Goal: Transaction & Acquisition: Book appointment/travel/reservation

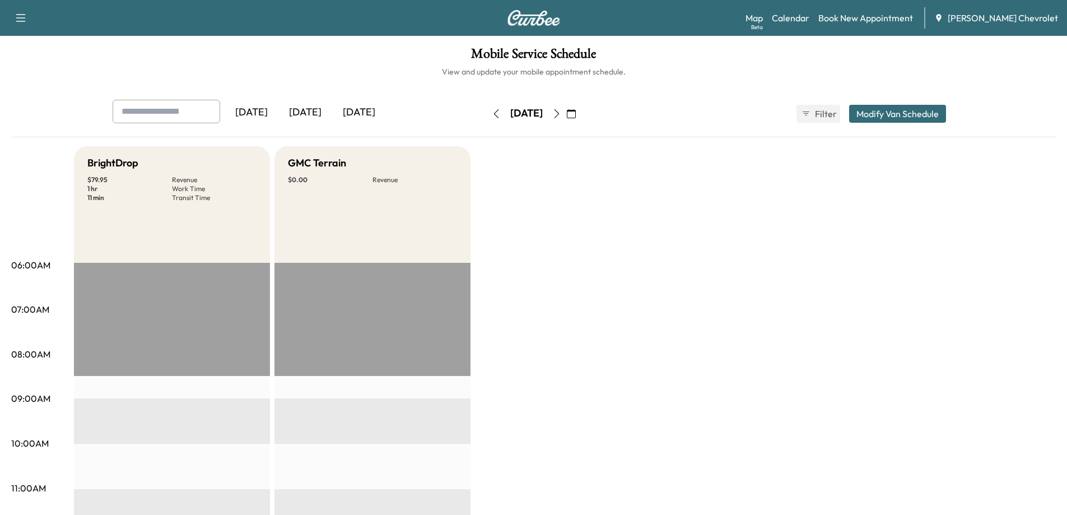
click at [870, 120] on button "Modify Van Schedule" at bounding box center [897, 114] width 97 height 18
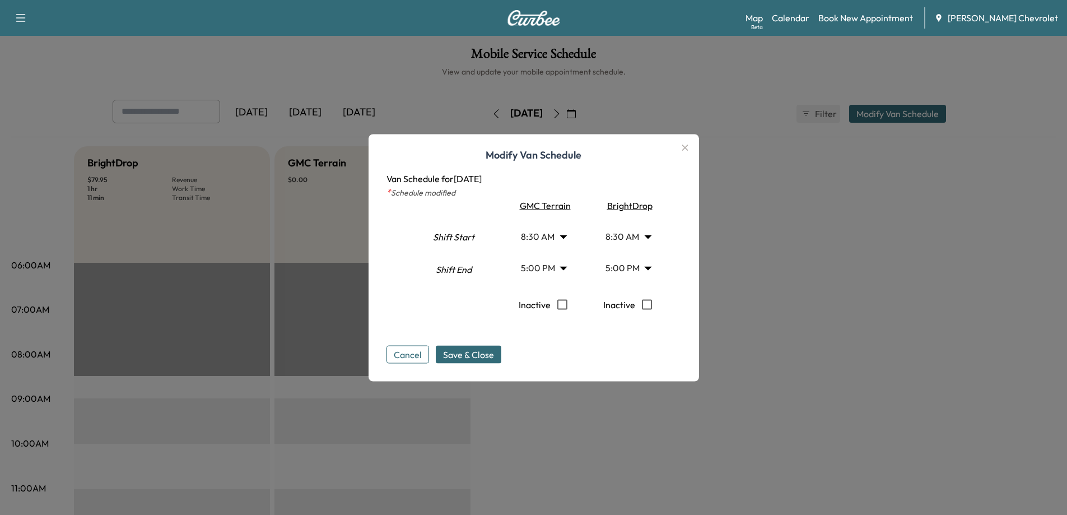
click at [687, 150] on icon "button" at bounding box center [684, 147] width 13 height 13
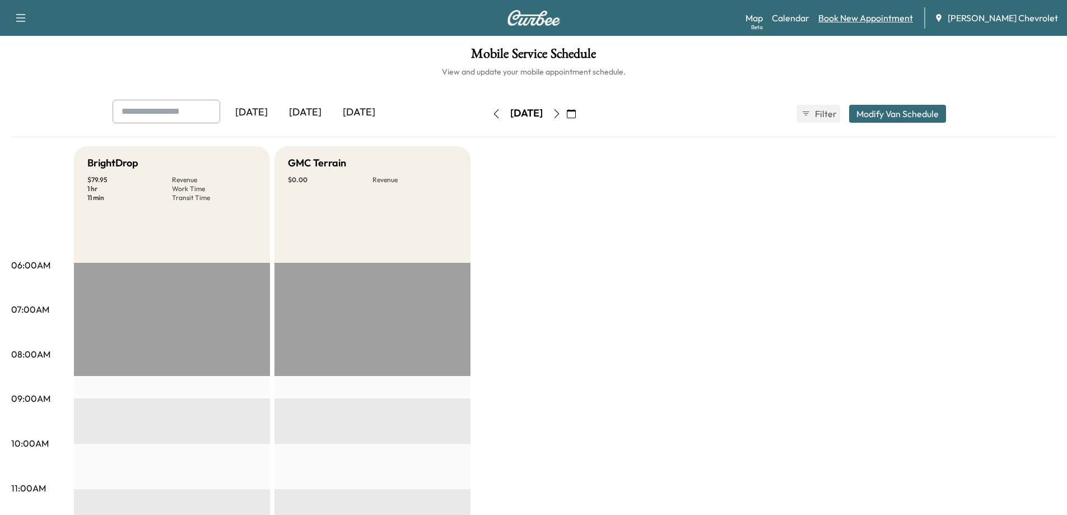
click at [856, 15] on link "Book New Appointment" at bounding box center [865, 17] width 95 height 13
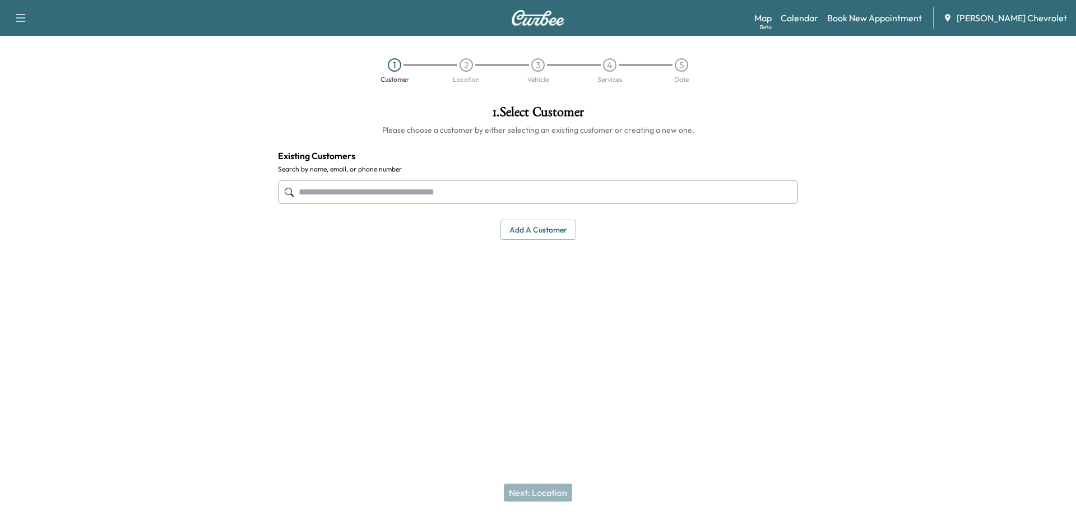
click at [472, 190] on input "text" at bounding box center [538, 192] width 520 height 24
click at [504, 191] on input "text" at bounding box center [538, 192] width 520 height 24
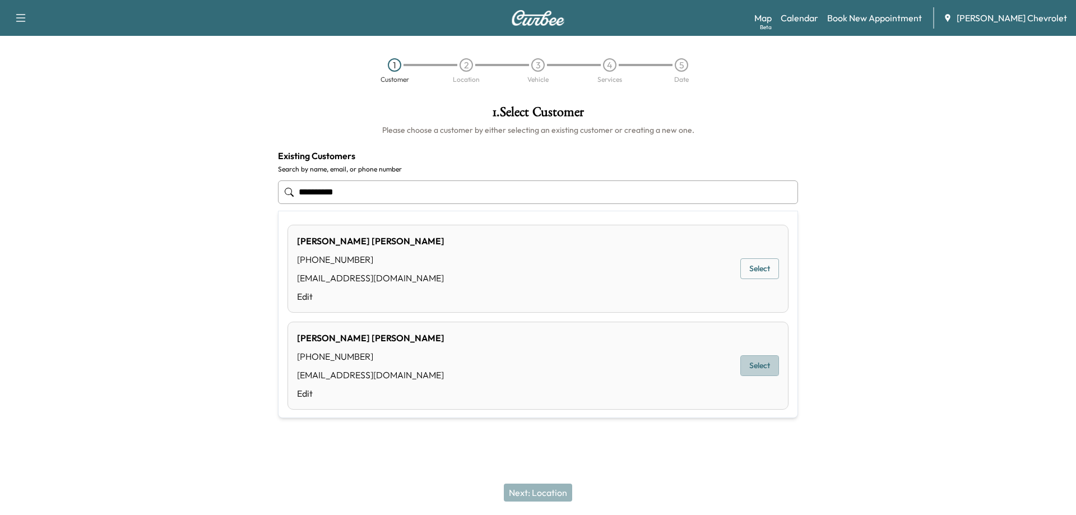
click at [756, 367] on button "Select" at bounding box center [759, 365] width 39 height 21
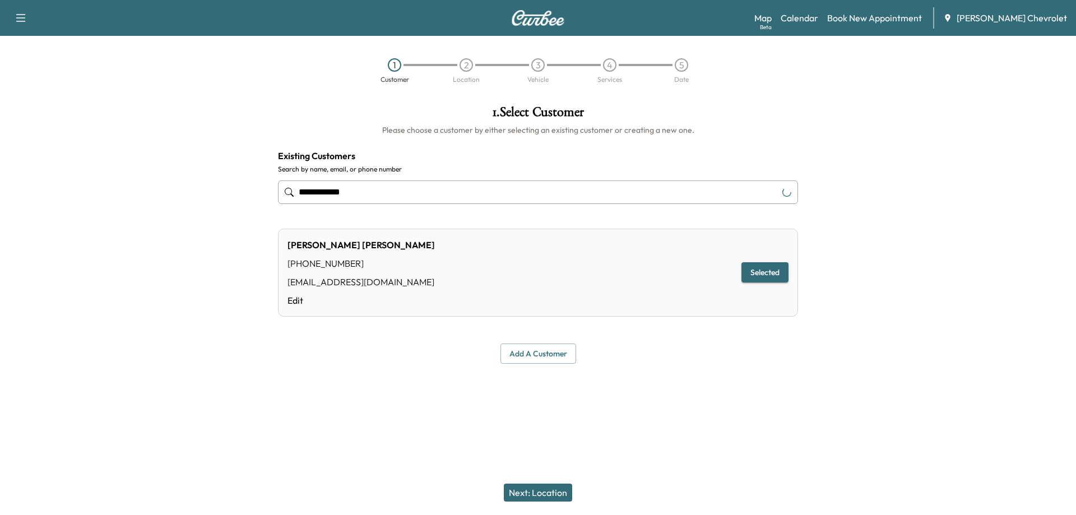
type input "**********"
click at [537, 495] on button "Next: Location" at bounding box center [538, 492] width 68 height 18
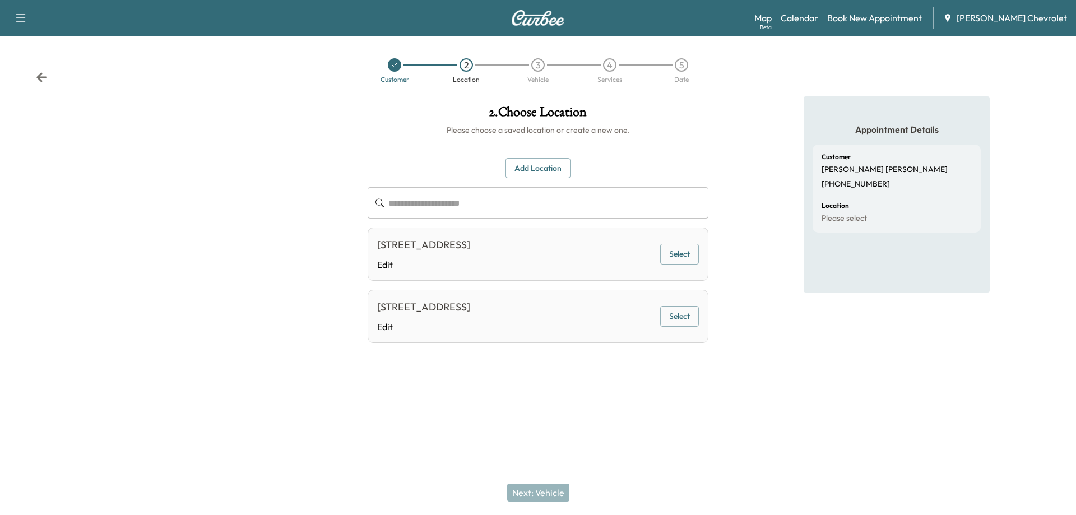
click at [682, 258] on button "Select" at bounding box center [679, 254] width 39 height 21
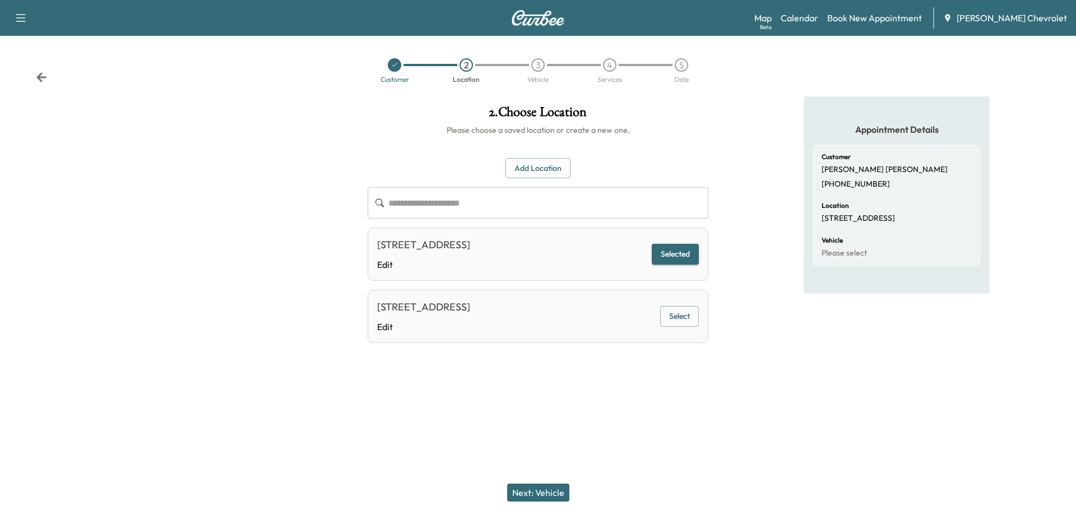
click at [541, 490] on button "Next: Vehicle" at bounding box center [538, 492] width 62 height 18
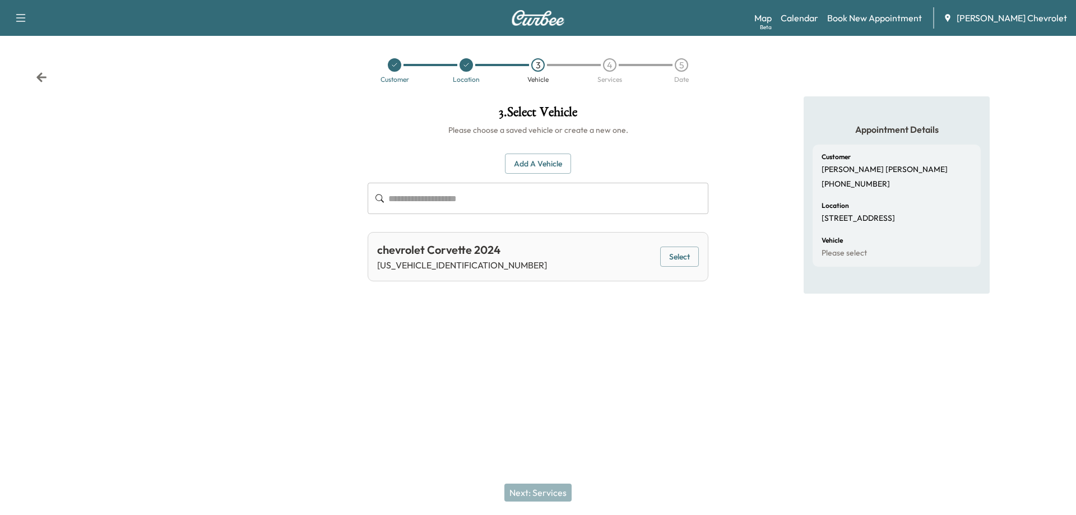
click at [678, 254] on button "Select" at bounding box center [679, 256] width 39 height 21
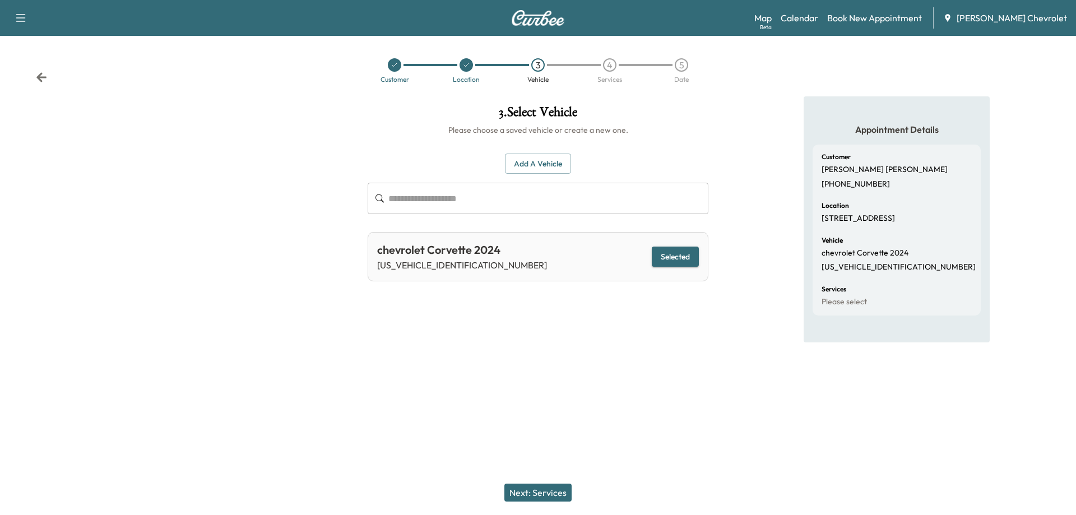
click at [527, 495] on button "Next: Services" at bounding box center [537, 492] width 67 height 18
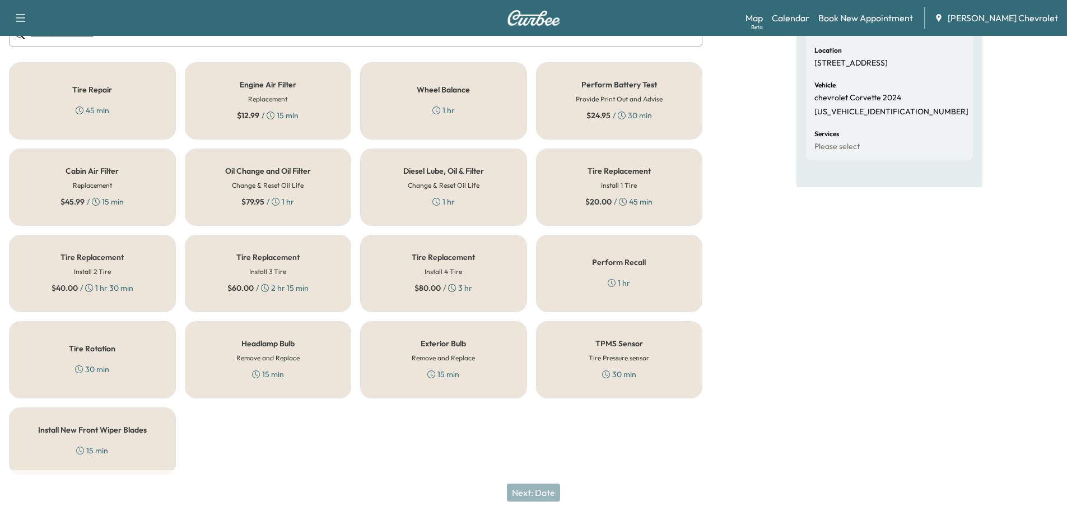
scroll to position [160, 0]
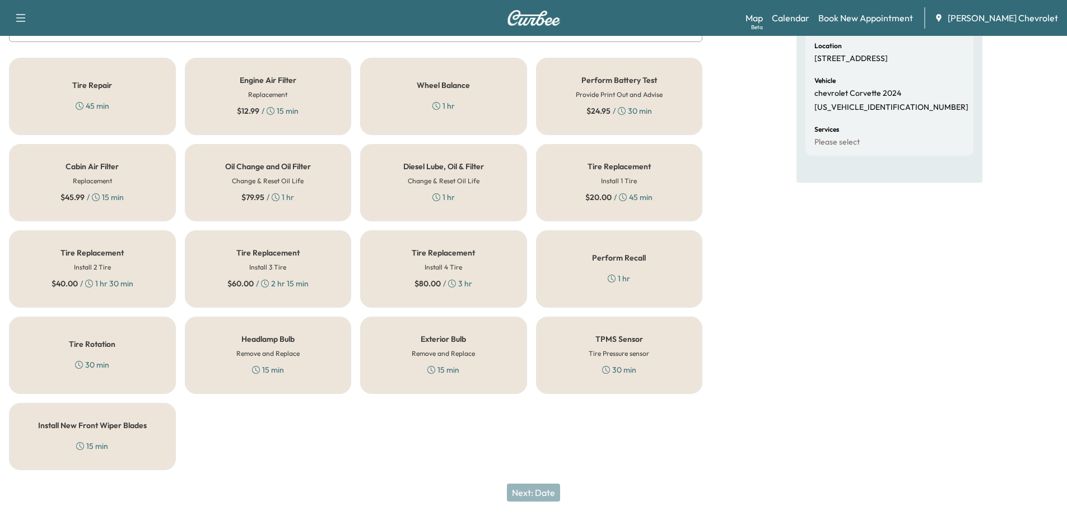
click at [643, 267] on div "Perform Recall 1 hr" at bounding box center [619, 268] width 167 height 77
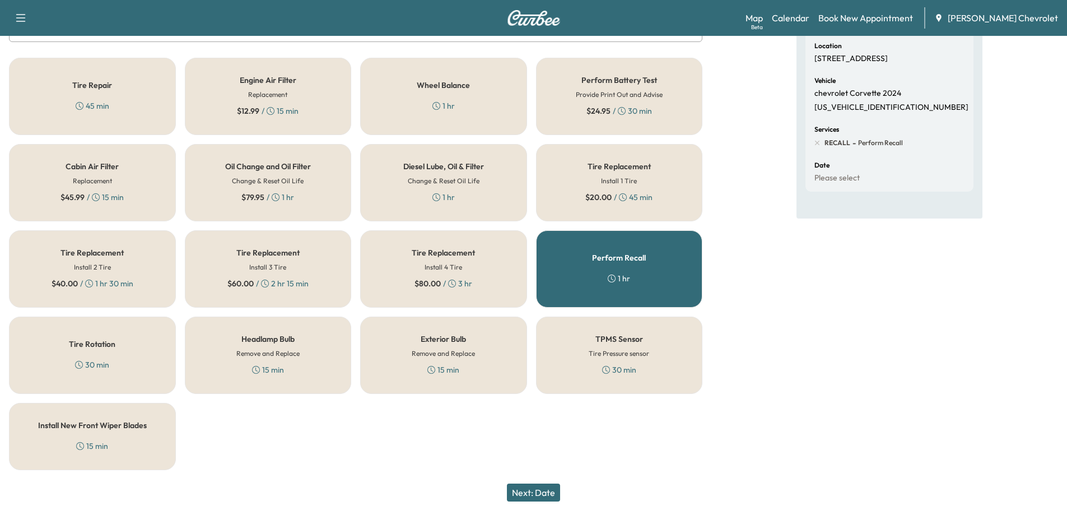
click at [540, 491] on button "Next: Date" at bounding box center [533, 492] width 53 height 18
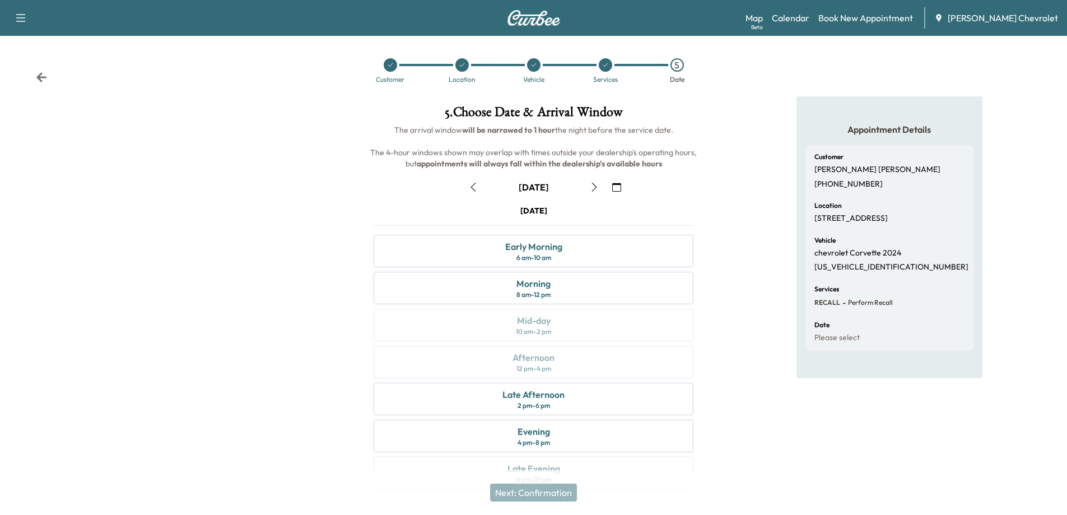
click at [598, 189] on icon "button" at bounding box center [594, 187] width 9 height 9
click at [591, 193] on button "button" at bounding box center [594, 187] width 19 height 18
click at [478, 194] on button "button" at bounding box center [473, 187] width 19 height 18
click at [473, 188] on icon "button" at bounding box center [473, 187] width 9 height 9
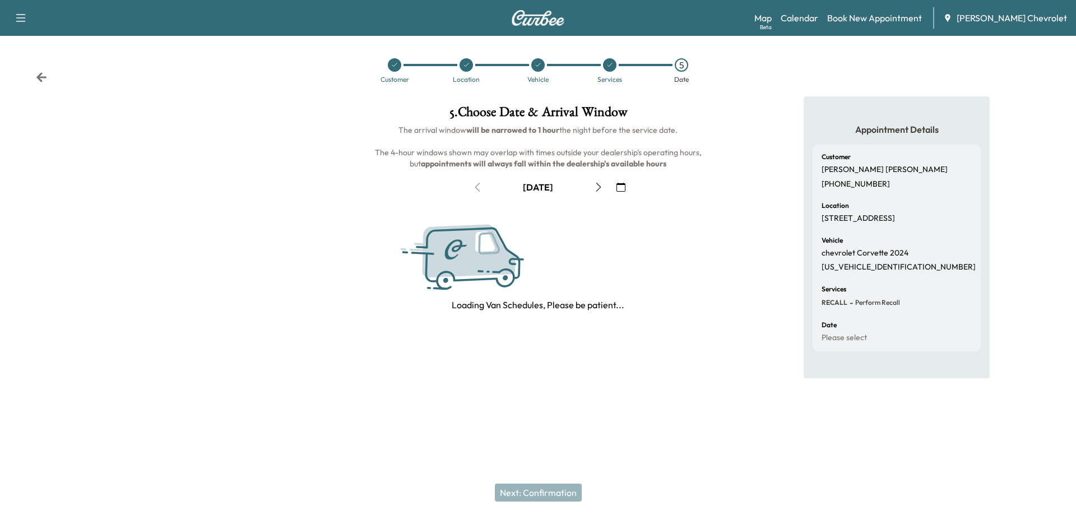
click at [600, 190] on icon "button" at bounding box center [598, 187] width 9 height 9
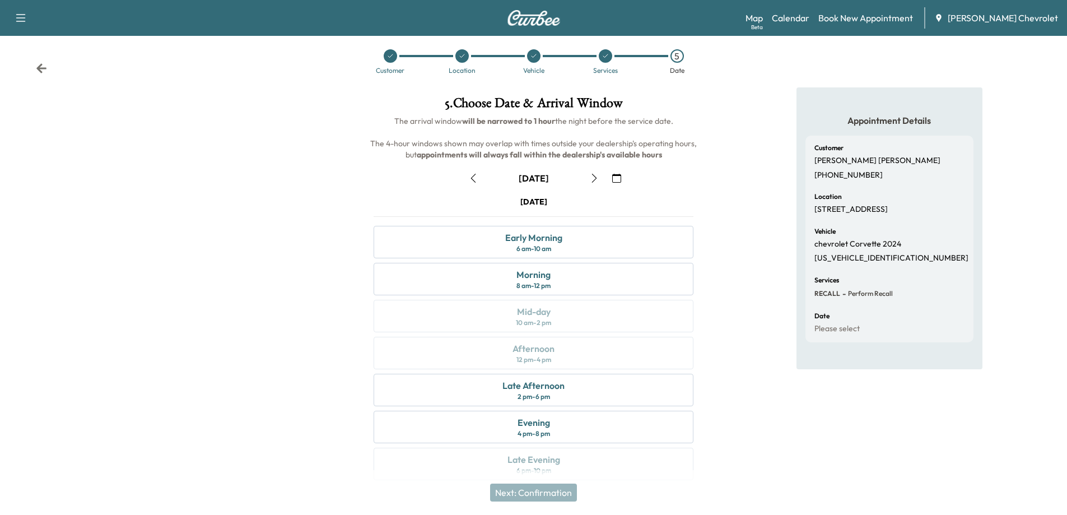
scroll to position [24, 0]
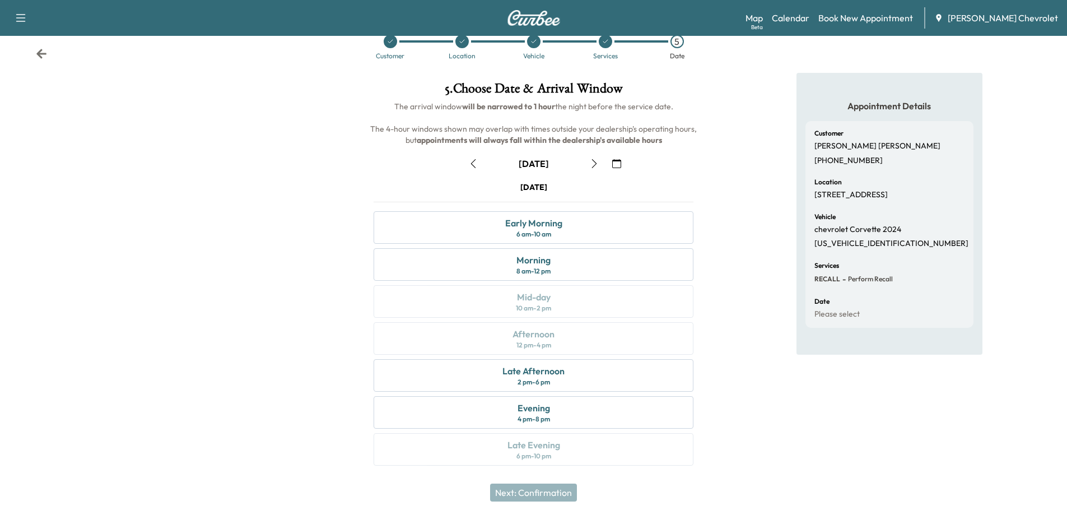
click at [462, 43] on icon at bounding box center [462, 41] width 7 height 7
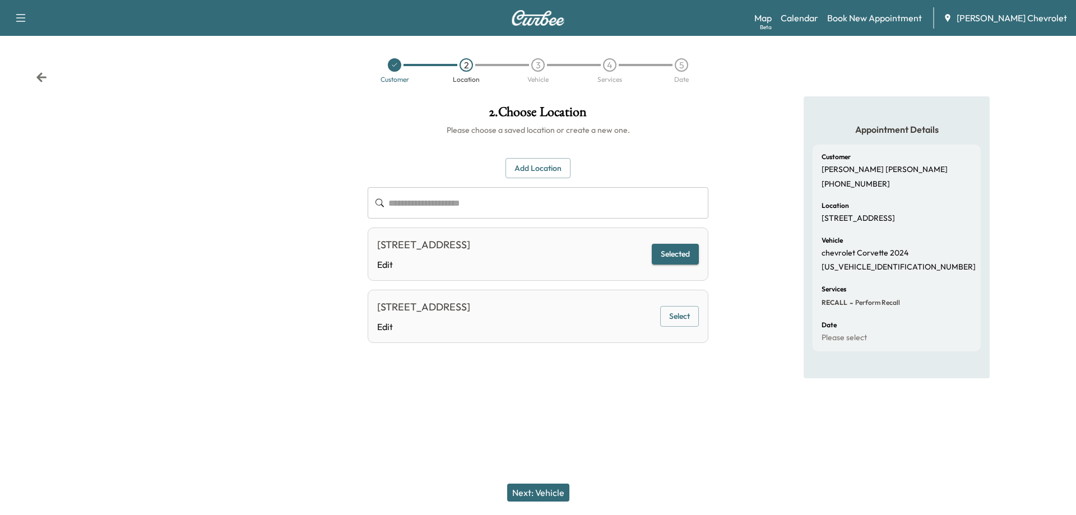
click at [522, 491] on button "Next: Vehicle" at bounding box center [538, 492] width 62 height 18
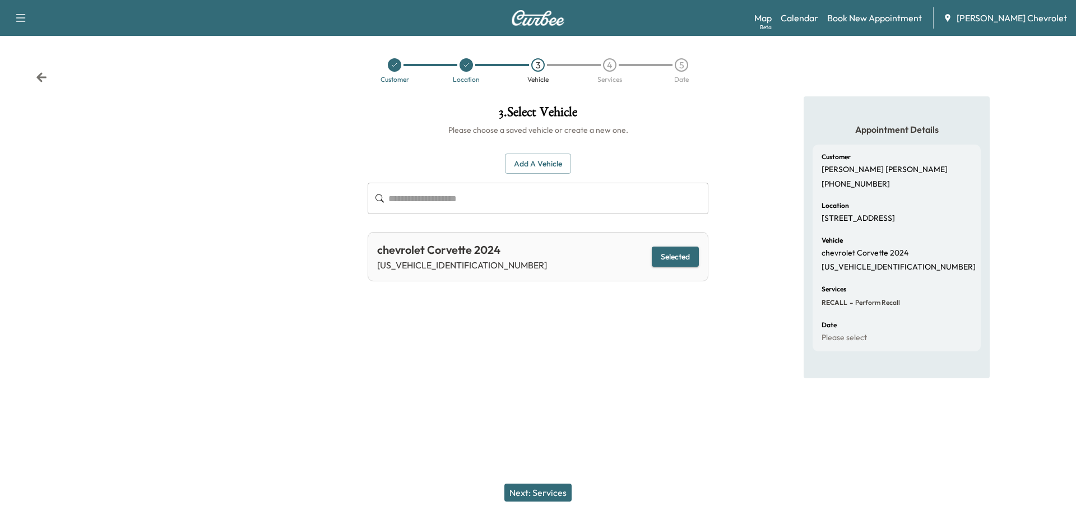
click at [525, 490] on button "Next: Services" at bounding box center [537, 492] width 67 height 18
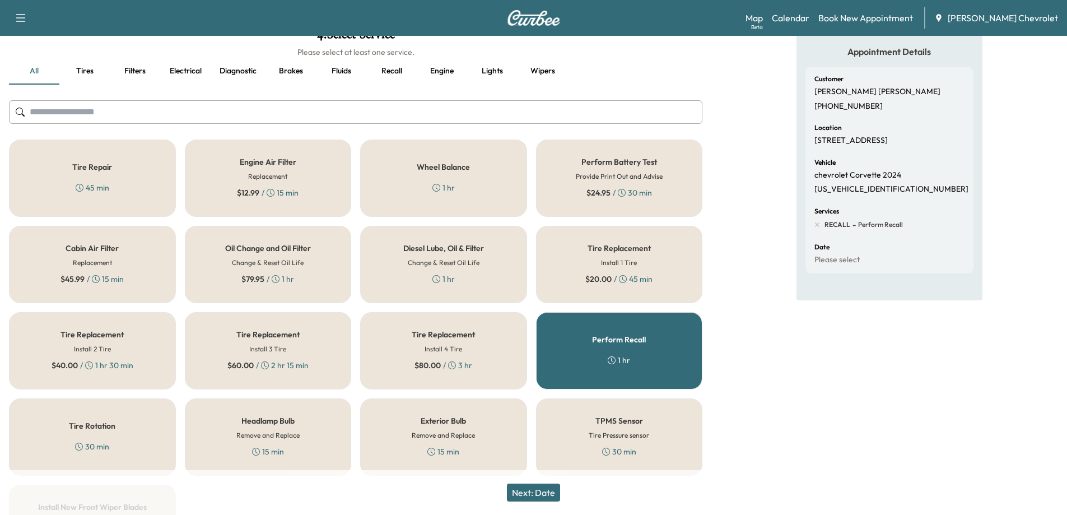
scroll to position [56, 0]
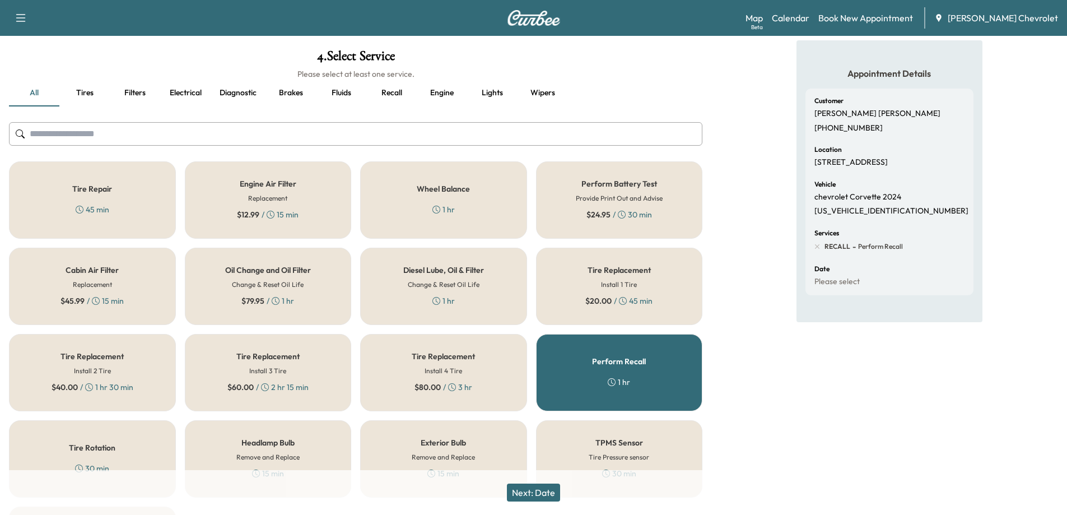
click at [546, 491] on button "Next: Date" at bounding box center [533, 492] width 53 height 18
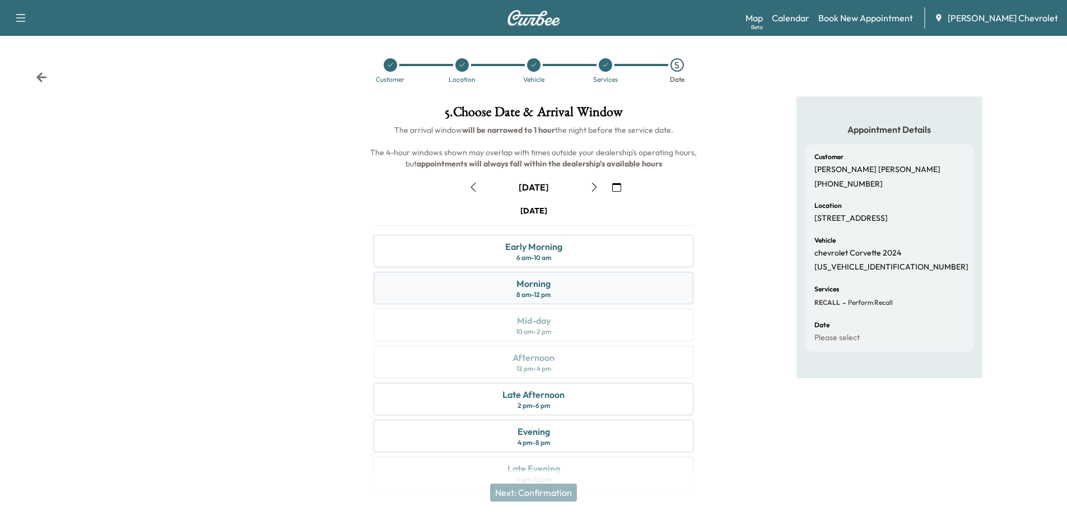
click at [556, 294] on div "Morning 8 am - 12 pm" at bounding box center [534, 288] width 320 height 32
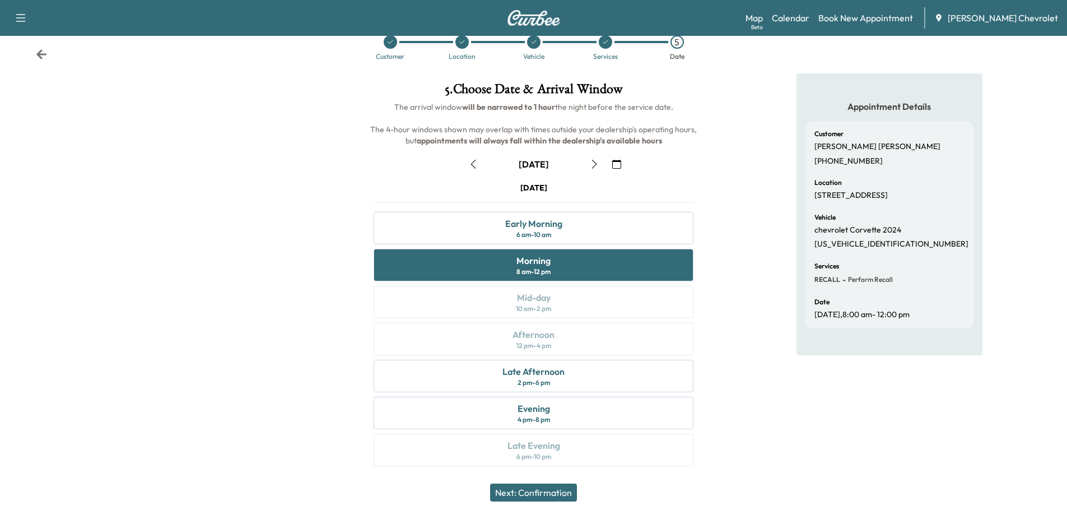
scroll to position [24, 0]
click at [557, 488] on button "Next: Confirmation" at bounding box center [533, 492] width 87 height 18
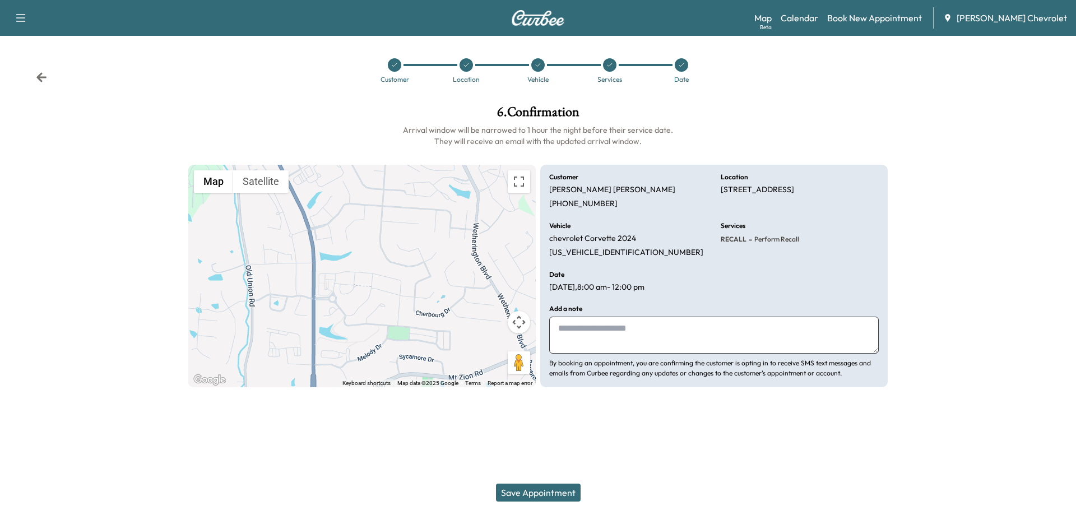
click at [589, 320] on textarea at bounding box center [713, 334] width 329 height 37
paste textarea "**********"
click at [556, 328] on textarea "**********" at bounding box center [713, 334] width 329 height 37
type textarea "**********"
click at [560, 495] on button "Save Appointment" at bounding box center [538, 492] width 85 height 18
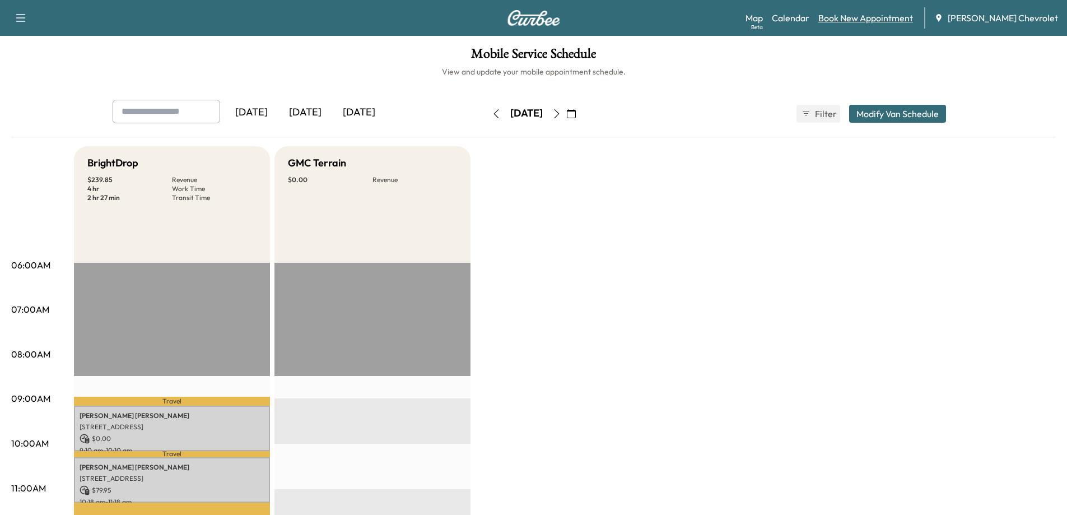
click at [869, 21] on link "Book New Appointment" at bounding box center [865, 17] width 95 height 13
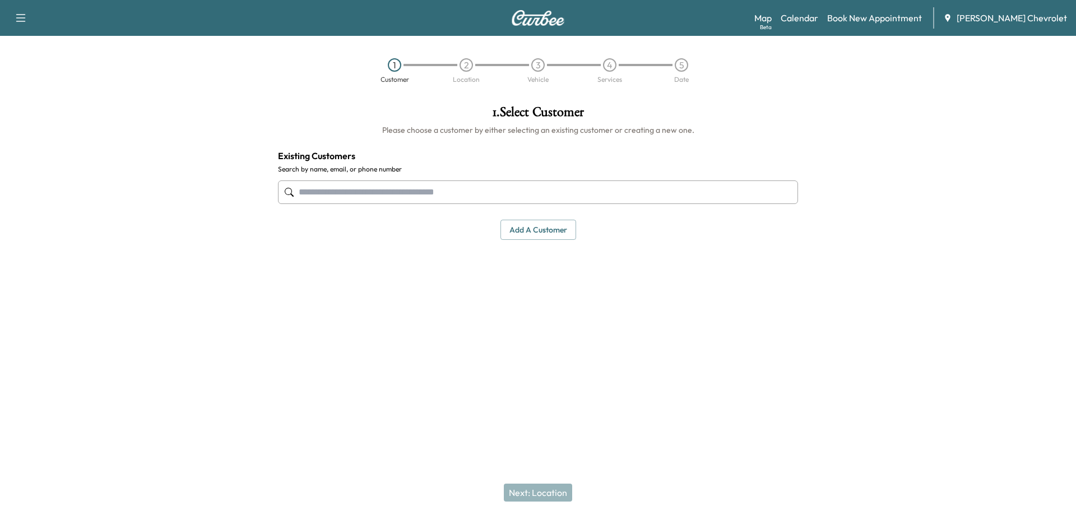
click at [544, 184] on input "text" at bounding box center [538, 192] width 520 height 24
click at [376, 190] on input "text" at bounding box center [538, 192] width 520 height 24
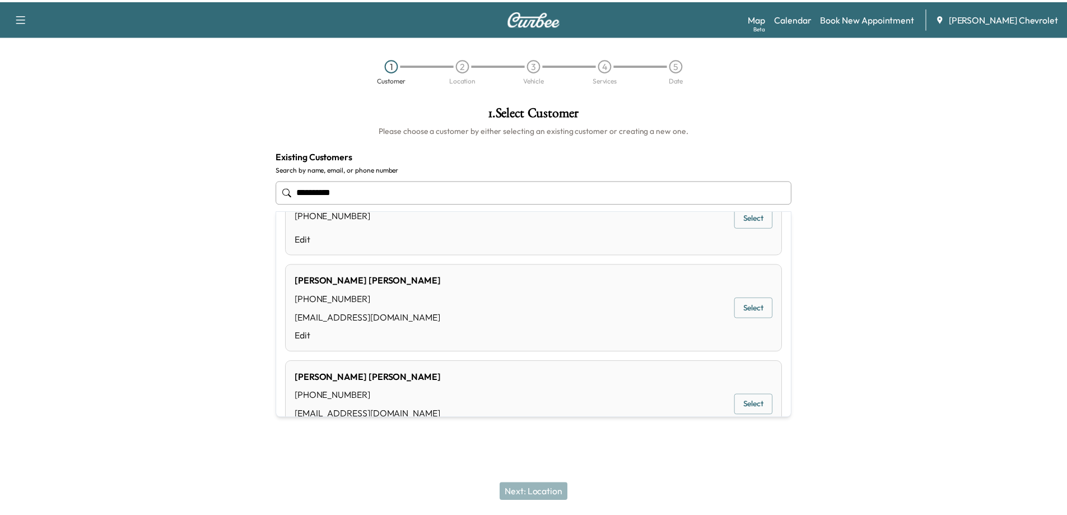
scroll to position [280, 0]
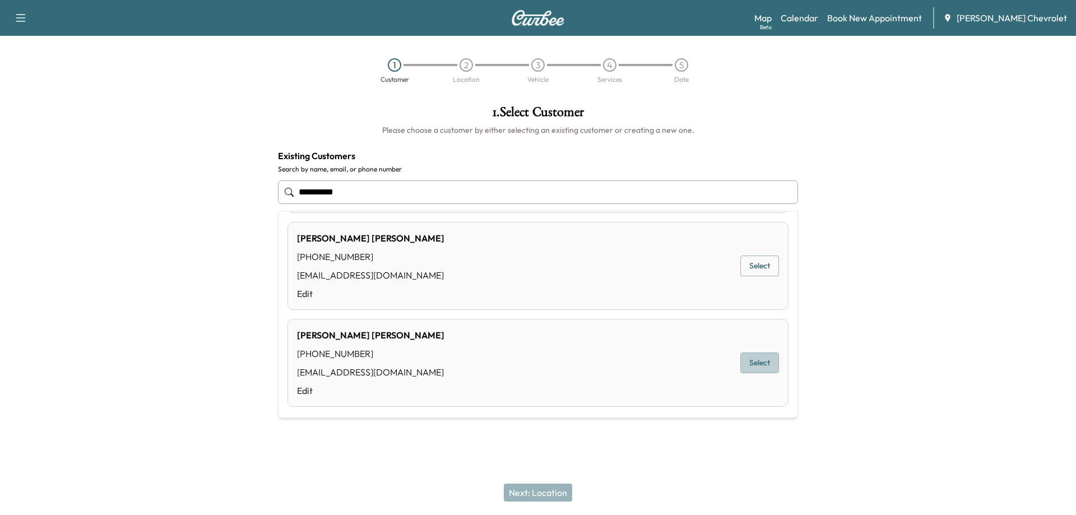
drag, startPoint x: 760, startPoint y: 360, endPoint x: 738, endPoint y: 381, distance: 29.7
click at [758, 360] on button "Select" at bounding box center [759, 362] width 39 height 21
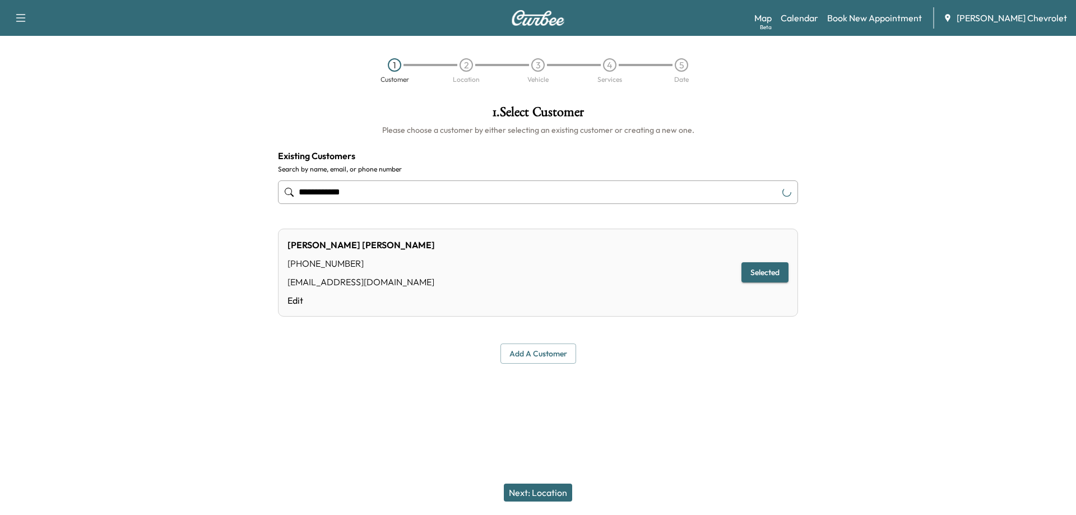
type input "**********"
click at [537, 490] on button "Next: Location" at bounding box center [538, 492] width 68 height 18
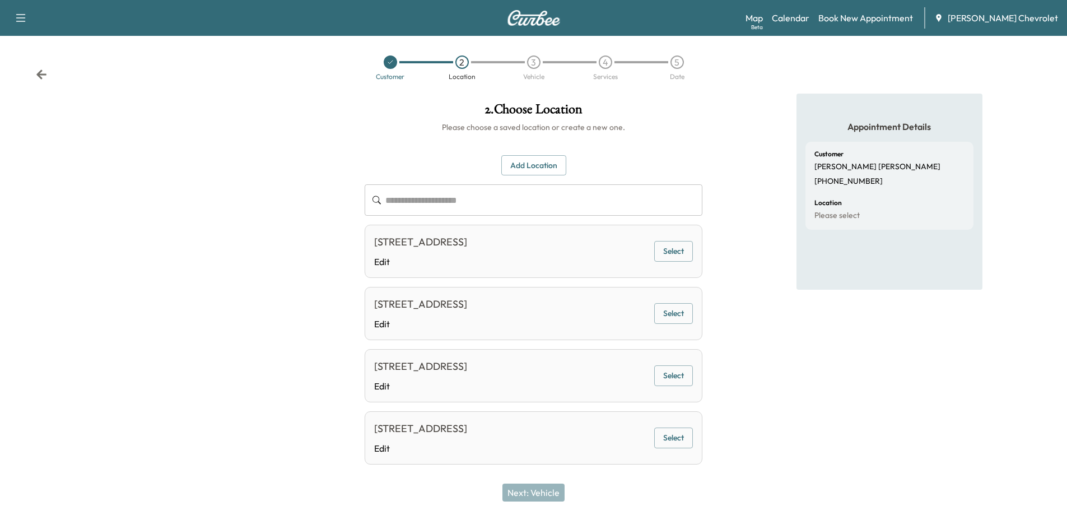
scroll to position [0, 0]
click at [527, 169] on button "Add Location" at bounding box center [533, 168] width 65 height 21
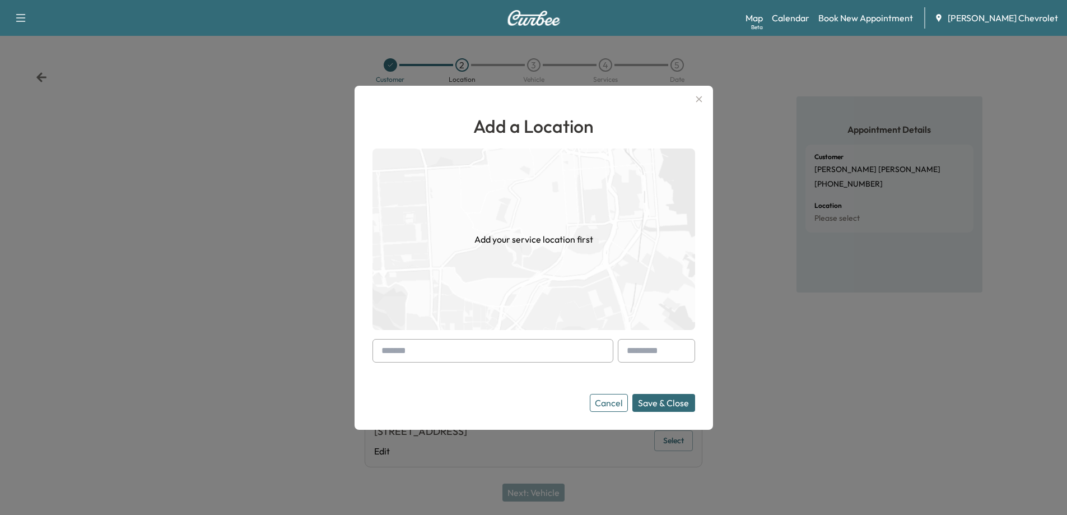
click at [474, 352] on input "text" at bounding box center [493, 351] width 241 height 24
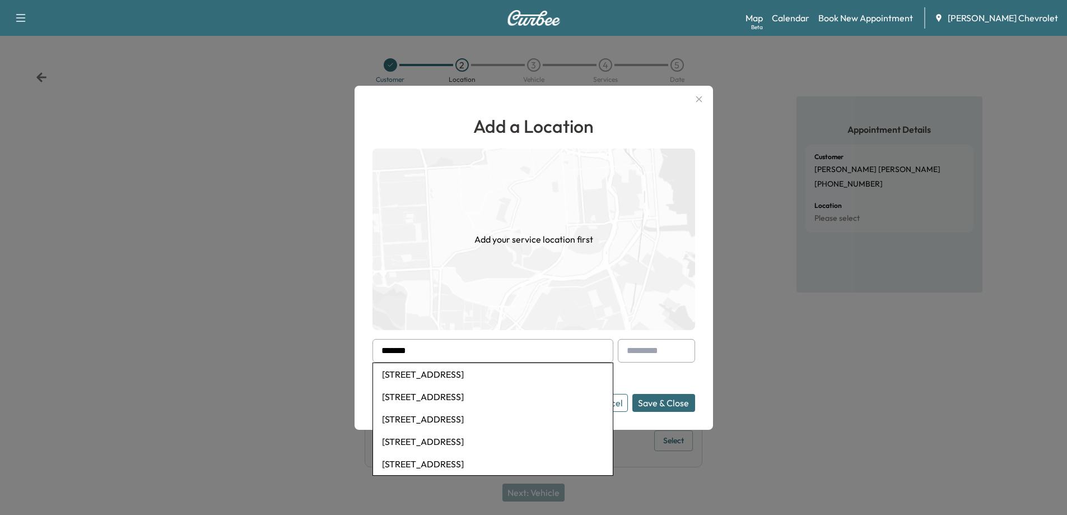
click at [465, 378] on li "[STREET_ADDRESS]" at bounding box center [493, 374] width 240 height 22
type input "**********"
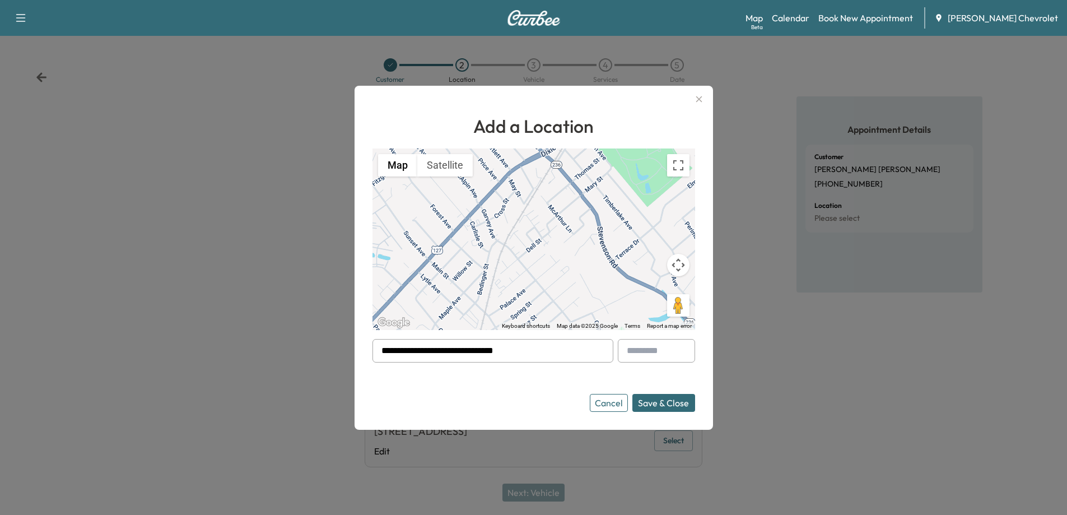
click at [677, 406] on button "Save & Close" at bounding box center [663, 403] width 63 height 18
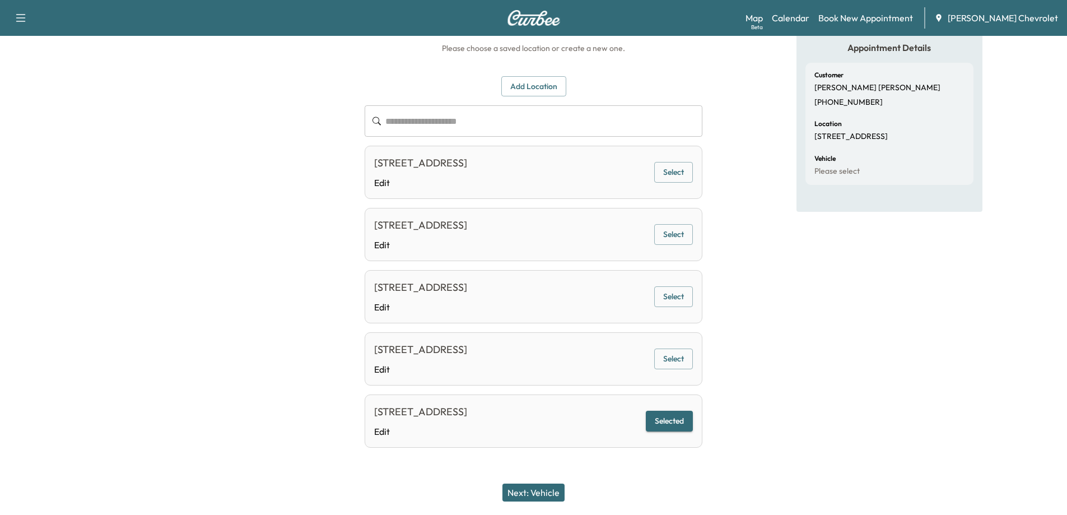
scroll to position [113, 0]
click at [538, 488] on button "Next: Vehicle" at bounding box center [533, 492] width 62 height 18
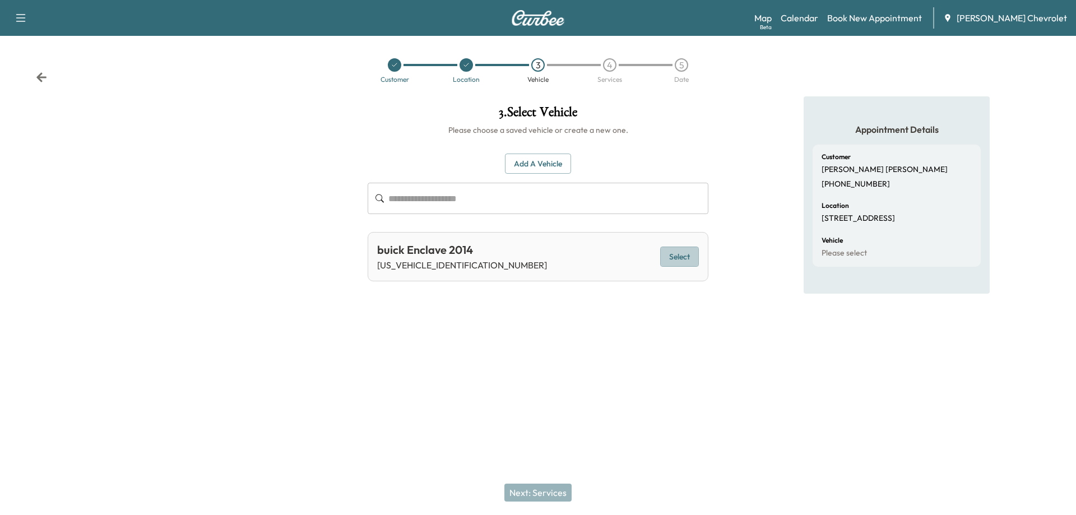
click at [681, 260] on button "Select" at bounding box center [679, 256] width 39 height 21
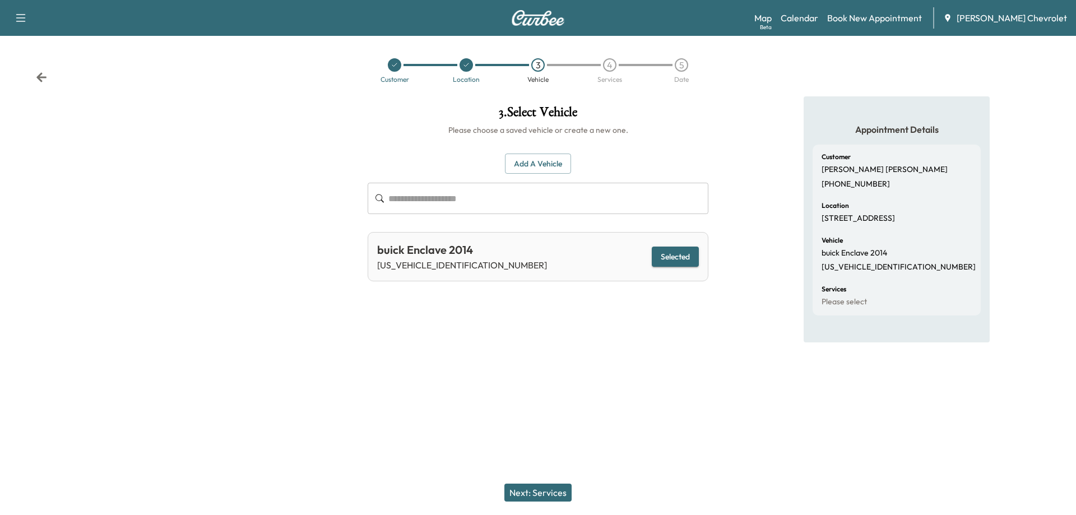
click at [541, 485] on button "Next: Services" at bounding box center [537, 492] width 67 height 18
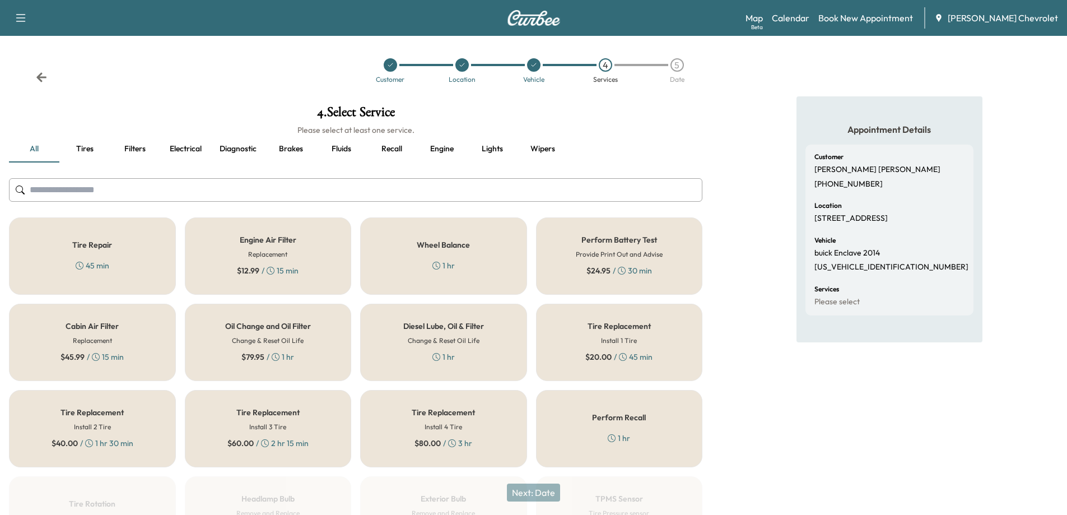
click at [280, 365] on div "Oil Change and Oil Filter Change & Reset Oil Life $ 79.95 / 1 hr" at bounding box center [268, 342] width 167 height 77
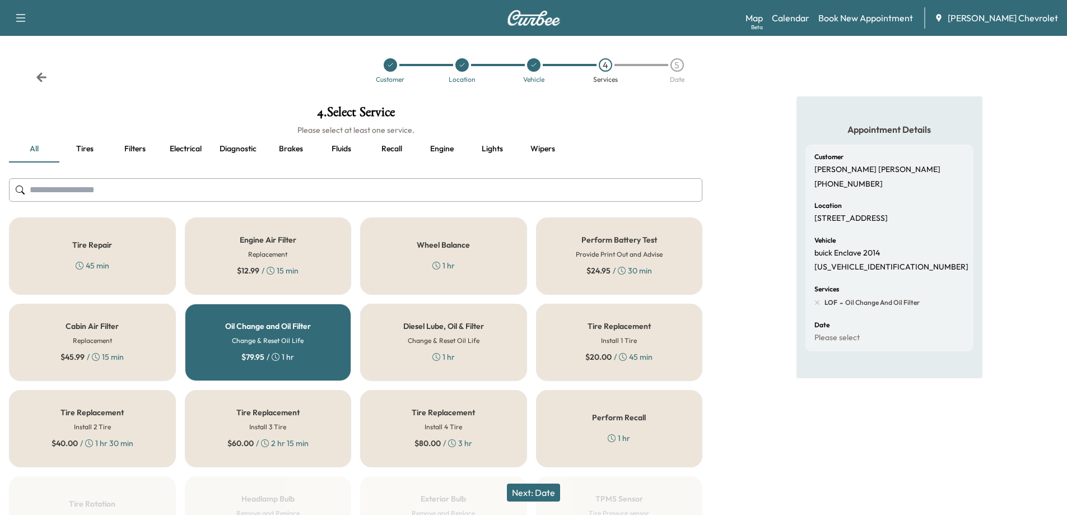
click at [537, 490] on button "Next: Date" at bounding box center [533, 492] width 53 height 18
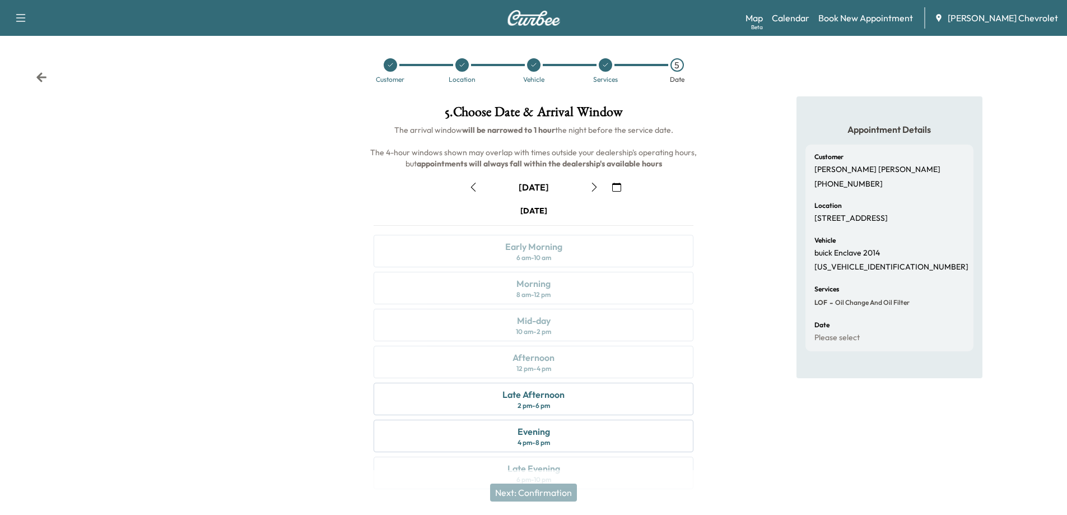
click at [593, 183] on icon "button" at bounding box center [594, 187] width 9 height 9
click at [595, 186] on icon "button" at bounding box center [594, 187] width 5 height 9
click at [566, 330] on div "Mid-day 10 am - 2 pm" at bounding box center [534, 325] width 320 height 32
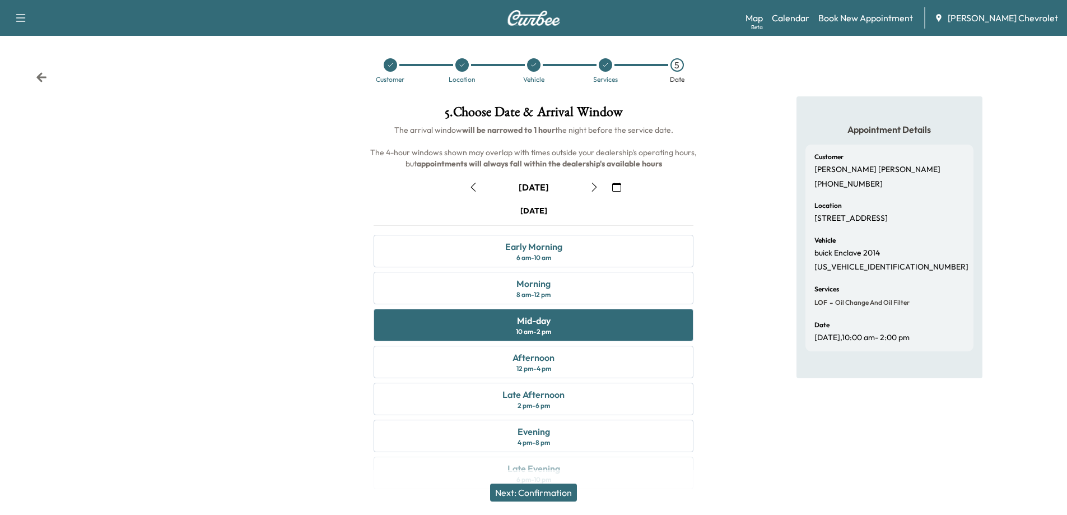
click at [554, 492] on button "Next: Confirmation" at bounding box center [533, 492] width 87 height 18
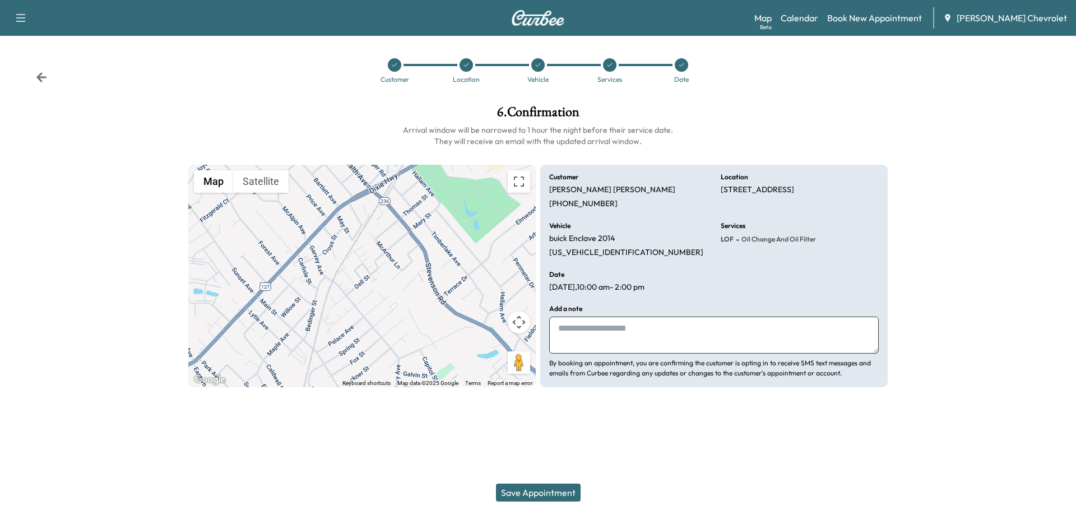
click at [514, 495] on button "Save Appointment" at bounding box center [538, 492] width 85 height 18
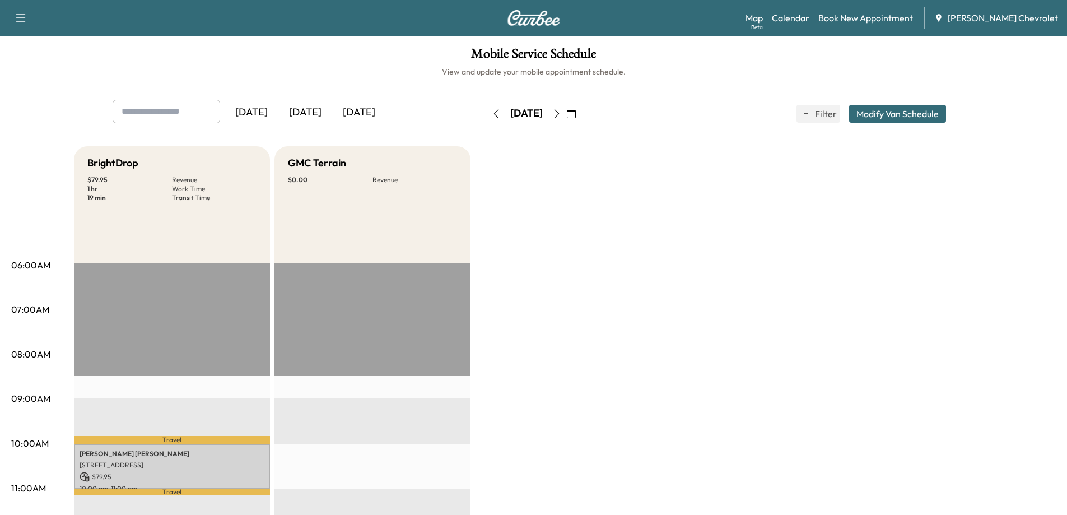
click at [894, 111] on button "Modify Van Schedule" at bounding box center [897, 114] width 97 height 18
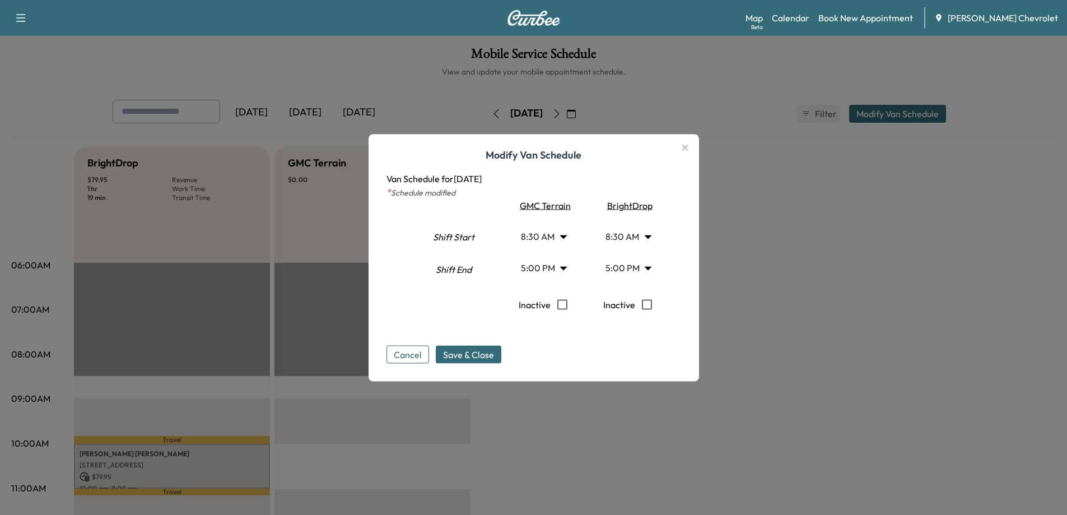
click at [688, 146] on icon "button" at bounding box center [685, 148] width 6 height 6
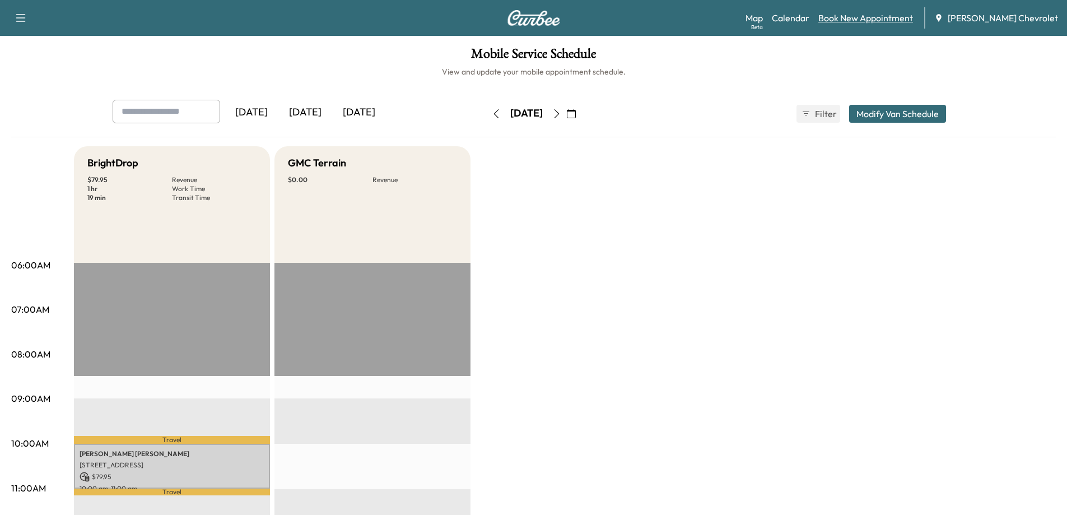
click at [854, 17] on link "Book New Appointment" at bounding box center [865, 17] width 95 height 13
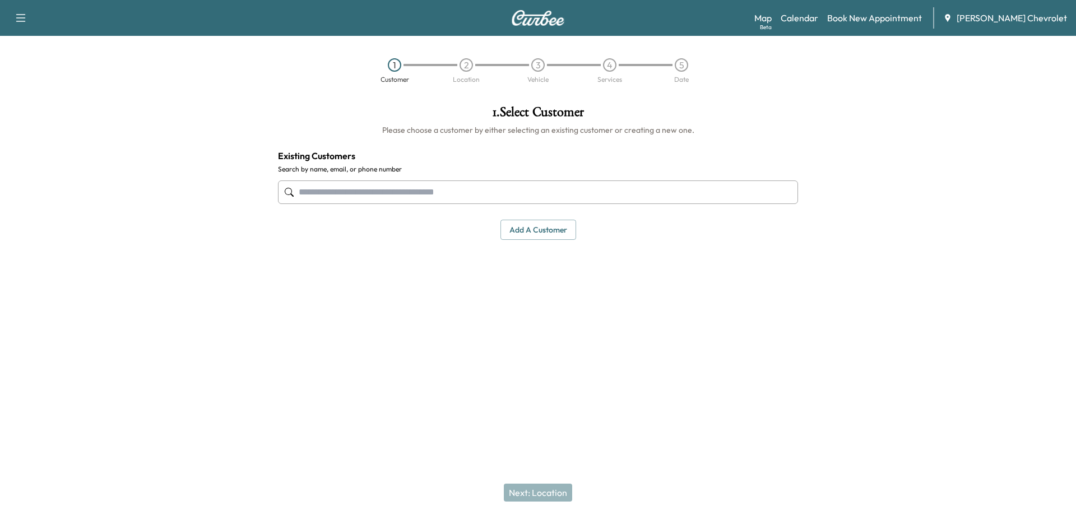
click at [585, 188] on input "text" at bounding box center [538, 192] width 520 height 24
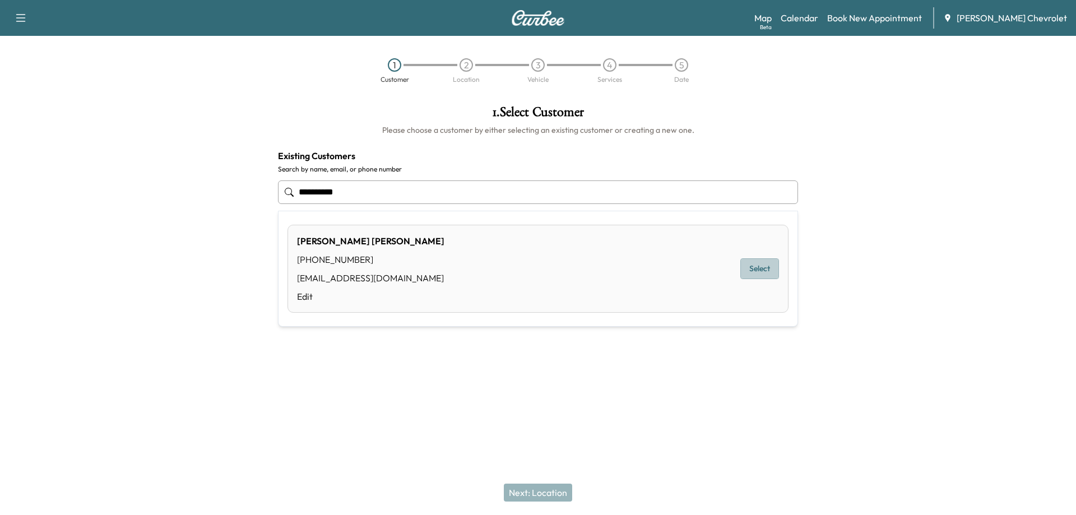
click at [760, 271] on button "Select" at bounding box center [759, 268] width 39 height 21
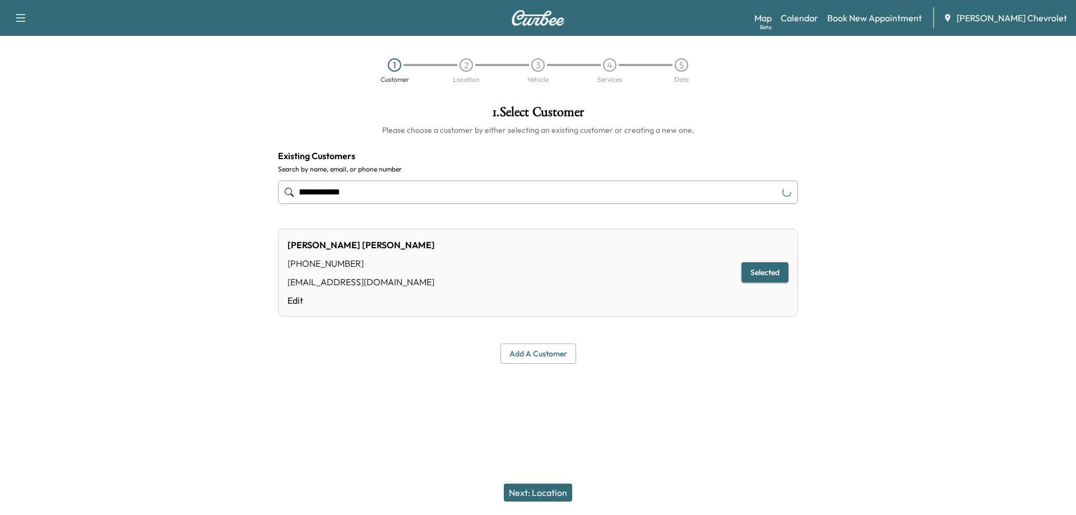
type input "**********"
click at [548, 492] on button "Next: Location" at bounding box center [538, 492] width 68 height 18
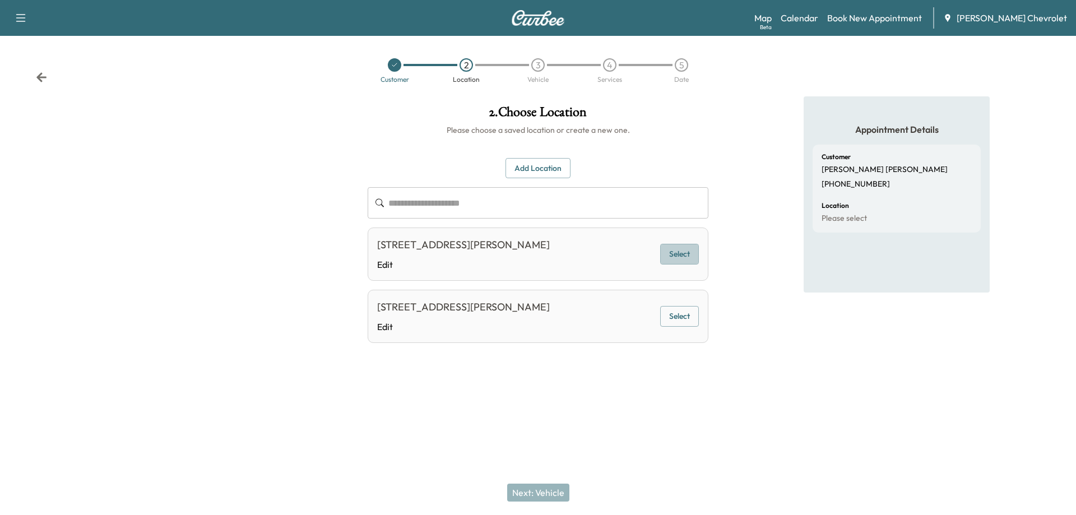
click at [679, 259] on button "Select" at bounding box center [679, 254] width 39 height 21
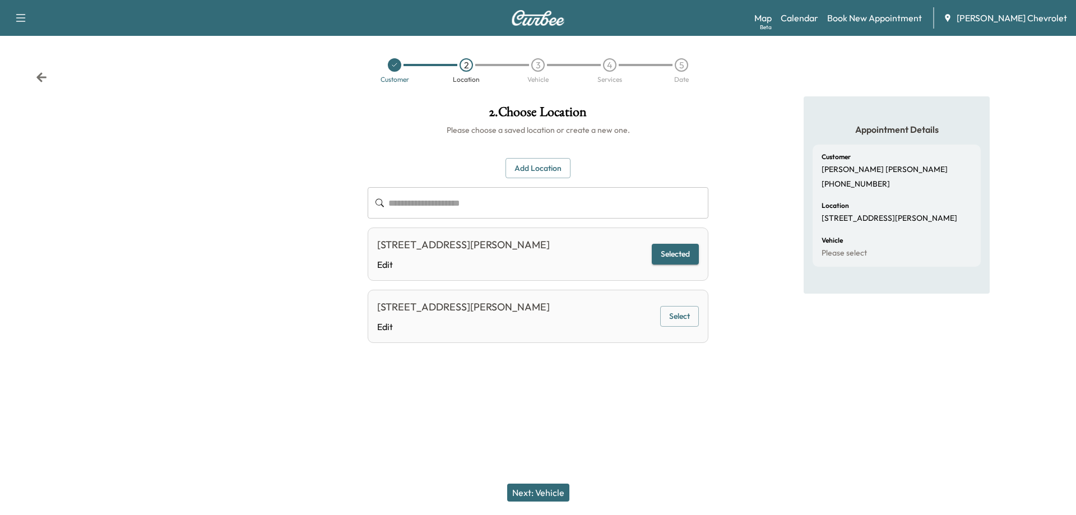
click at [553, 493] on button "Next: Vehicle" at bounding box center [538, 492] width 62 height 18
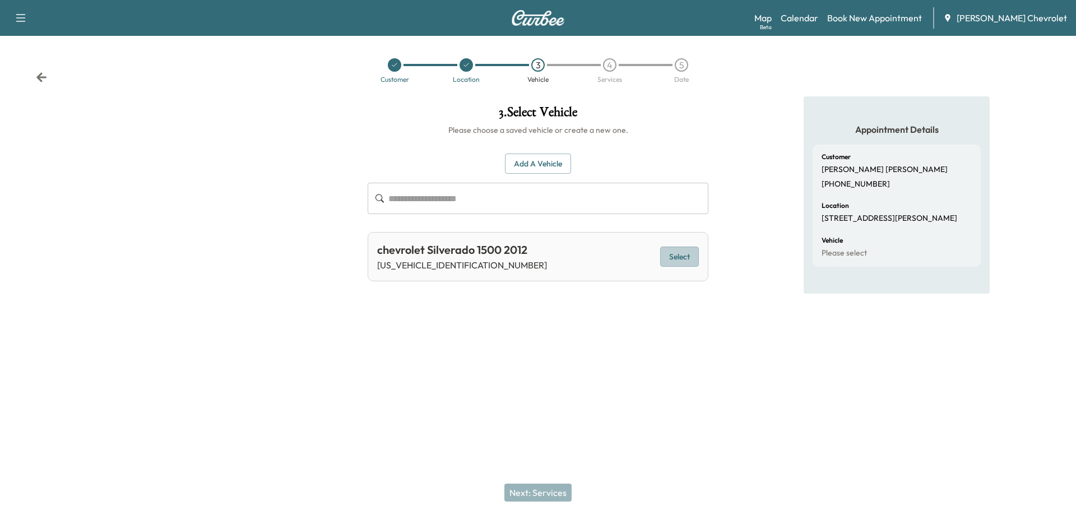
click at [677, 262] on button "Select" at bounding box center [679, 256] width 39 height 21
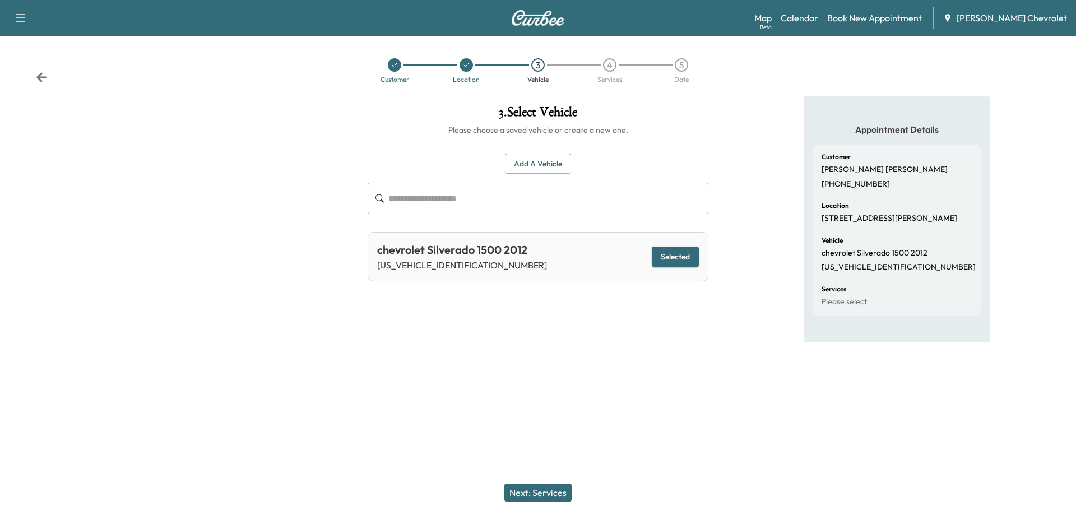
click at [550, 492] on button "Next: Services" at bounding box center [537, 492] width 67 height 18
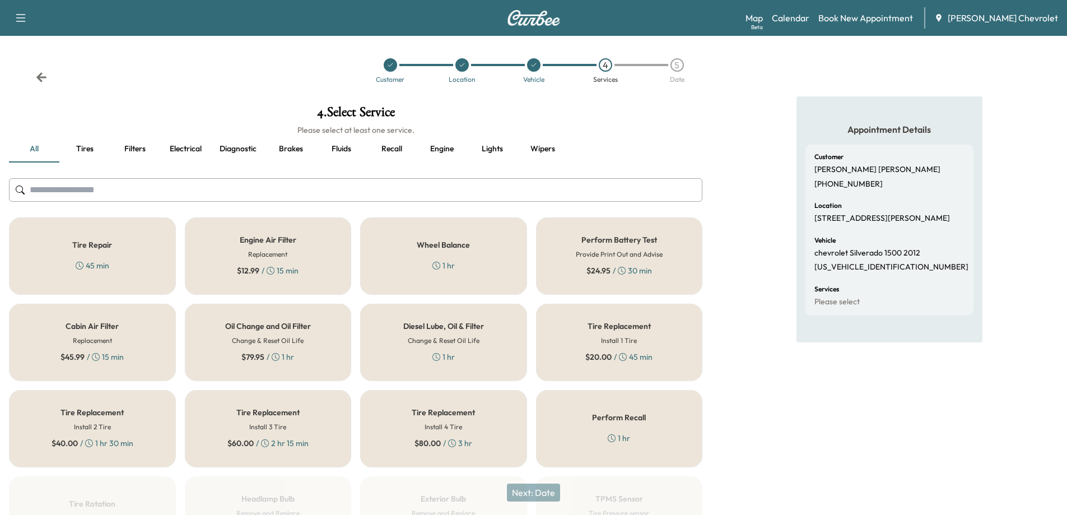
click at [299, 352] on div "Oil Change and Oil Filter Change & Reset Oil Life $ 79.95 / 1 hr" at bounding box center [268, 342] width 167 height 77
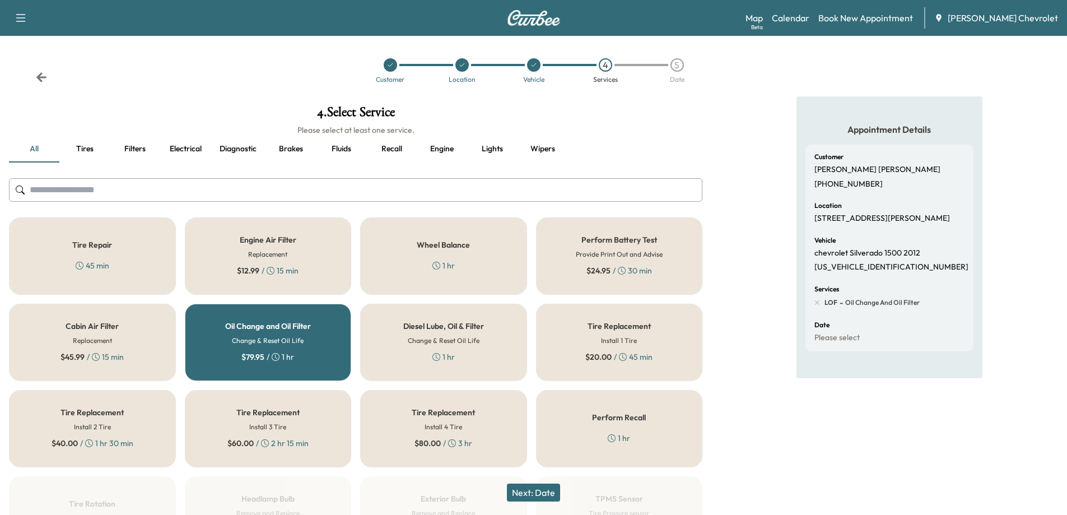
click at [534, 493] on button "Next: Date" at bounding box center [533, 492] width 53 height 18
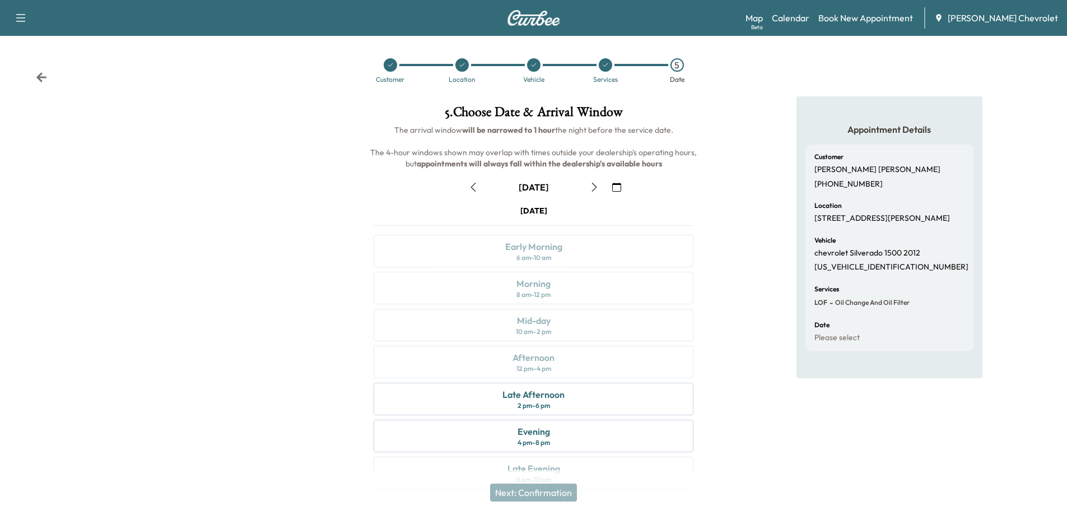
click at [592, 191] on icon "button" at bounding box center [594, 187] width 9 height 9
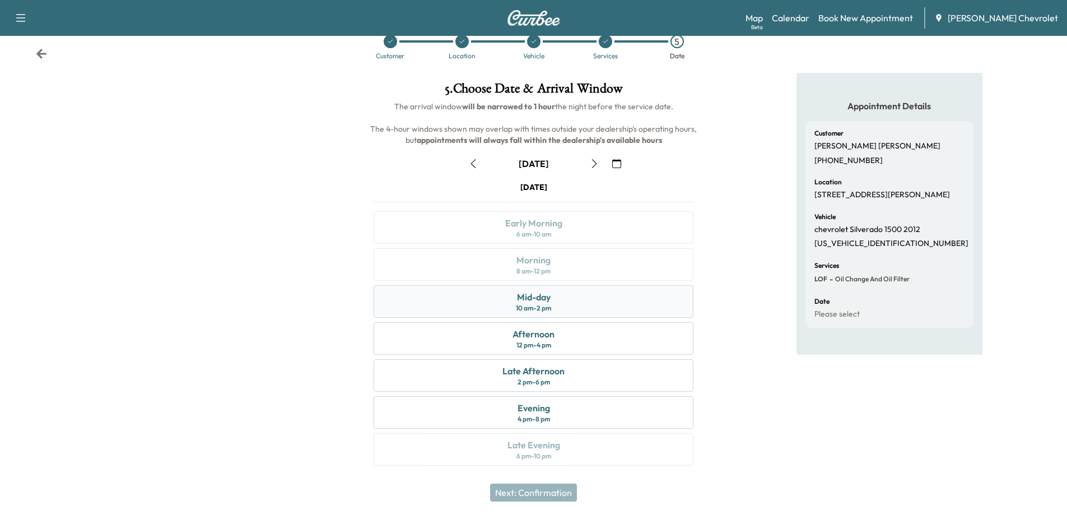
click at [556, 310] on div "Mid-day 10 am - 2 pm" at bounding box center [534, 301] width 320 height 32
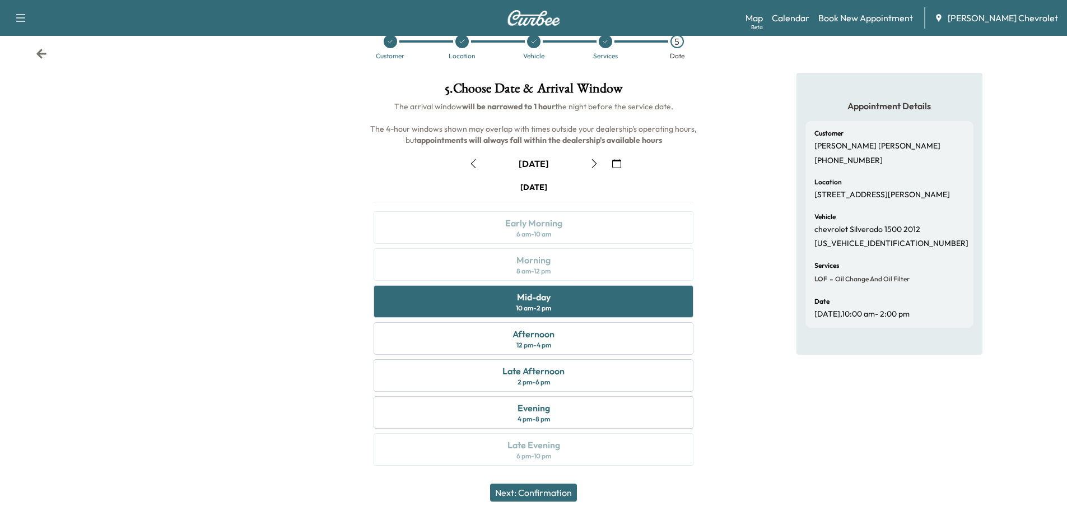
click at [550, 496] on button "Next: Confirmation" at bounding box center [533, 492] width 87 height 18
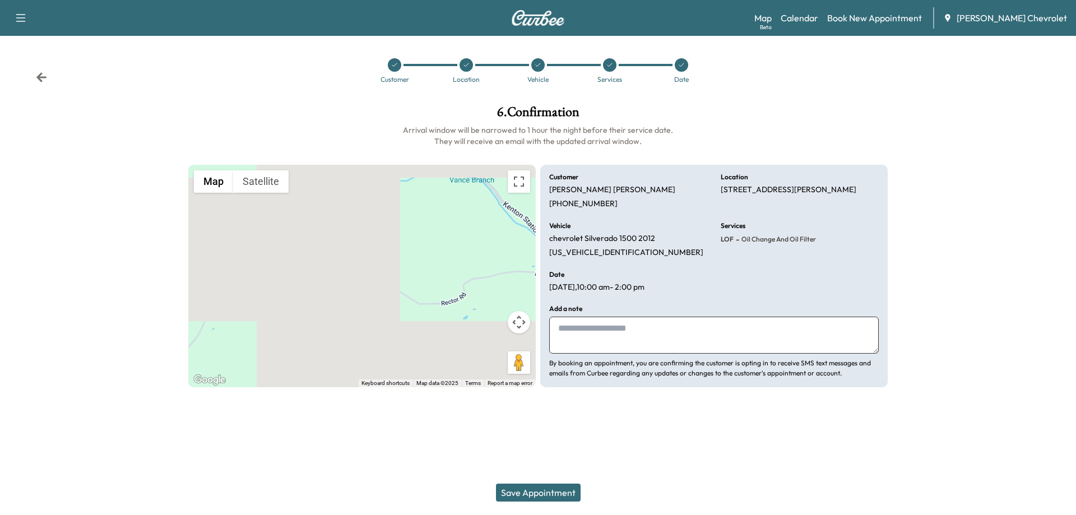
click at [541, 495] on button "Save Appointment" at bounding box center [538, 492] width 85 height 18
click at [541, 495] on div "Save Appointment" at bounding box center [538, 492] width 1076 height 45
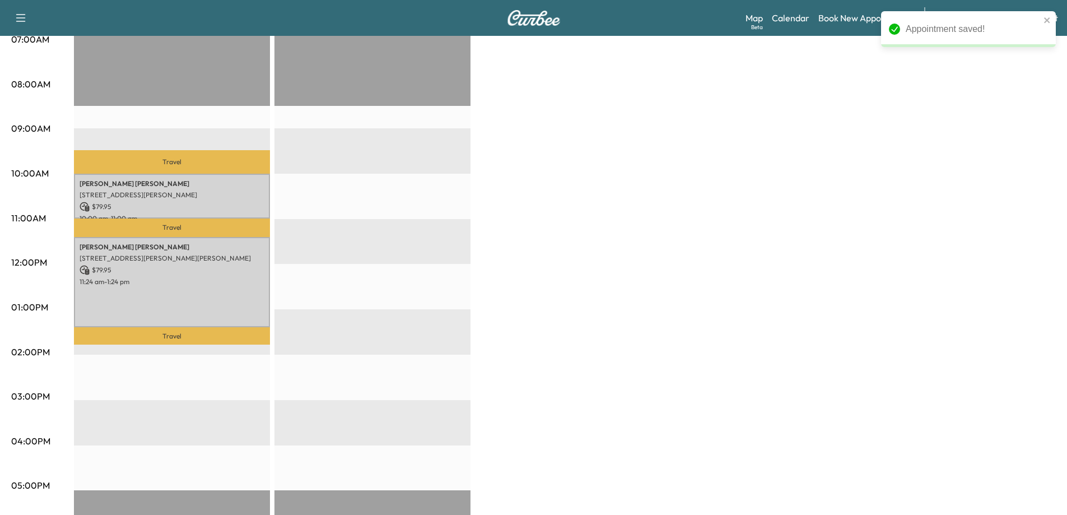
scroll to position [280, 0]
